Goal: Transaction & Acquisition: Purchase product/service

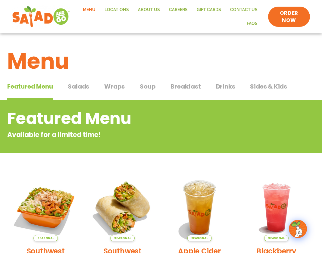
click at [81, 91] on button "Salads Salads" at bounding box center [78, 91] width 21 height 18
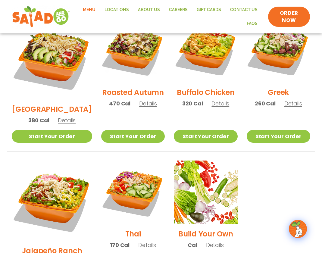
scroll to position [425, 0]
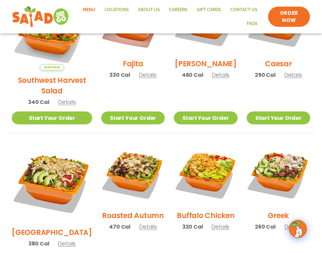
scroll to position [201, 0]
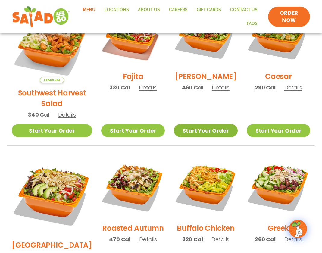
click at [200, 124] on link "Start Your Order" at bounding box center [206, 130] width 64 height 13
